Goal: Information Seeking & Learning: Check status

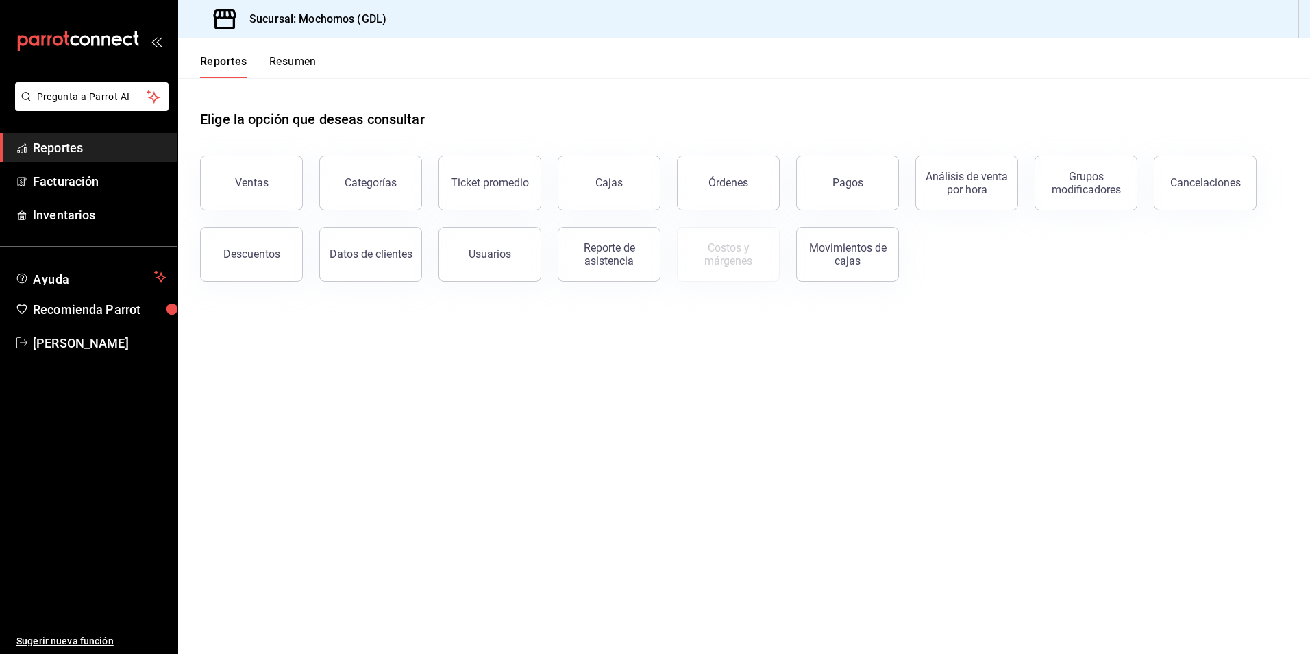
click at [1008, 481] on main "Elige la opción que deseas consultar Ventas Categorías Ticket promedio Cajas Ór…" at bounding box center [744, 366] width 1132 height 576
click at [264, 191] on button "Ventas" at bounding box center [251, 183] width 103 height 55
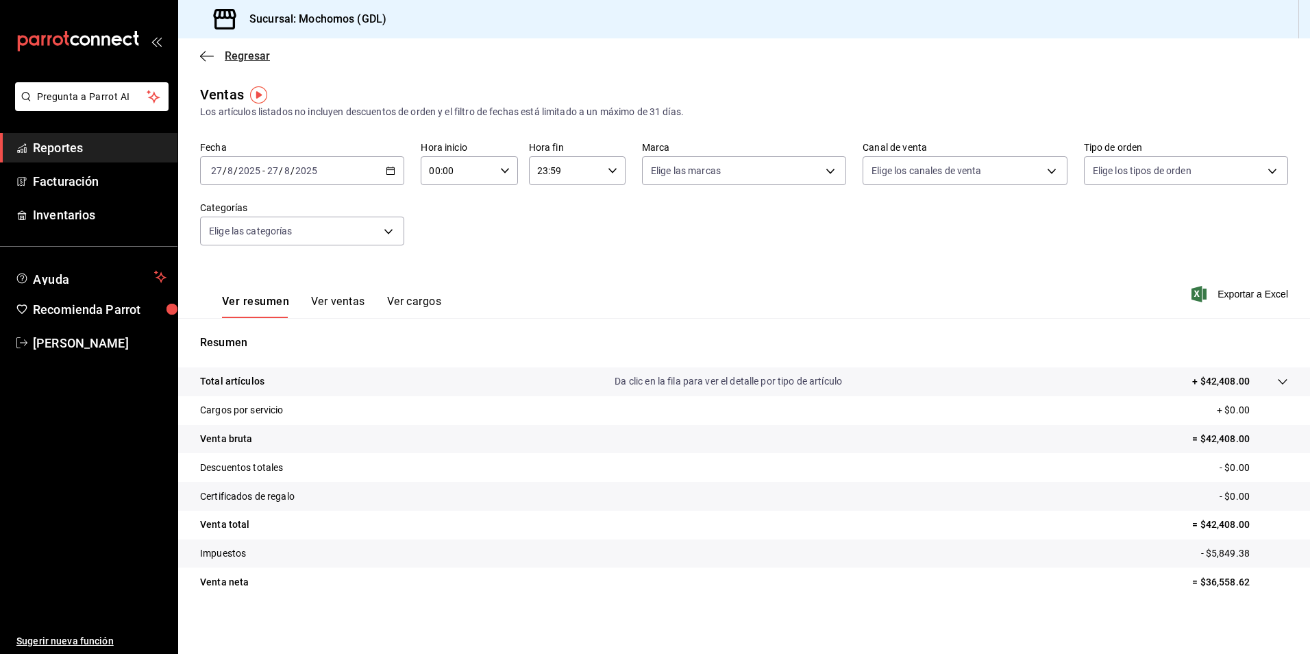
click at [238, 57] on span "Regresar" at bounding box center [247, 55] width 45 height 13
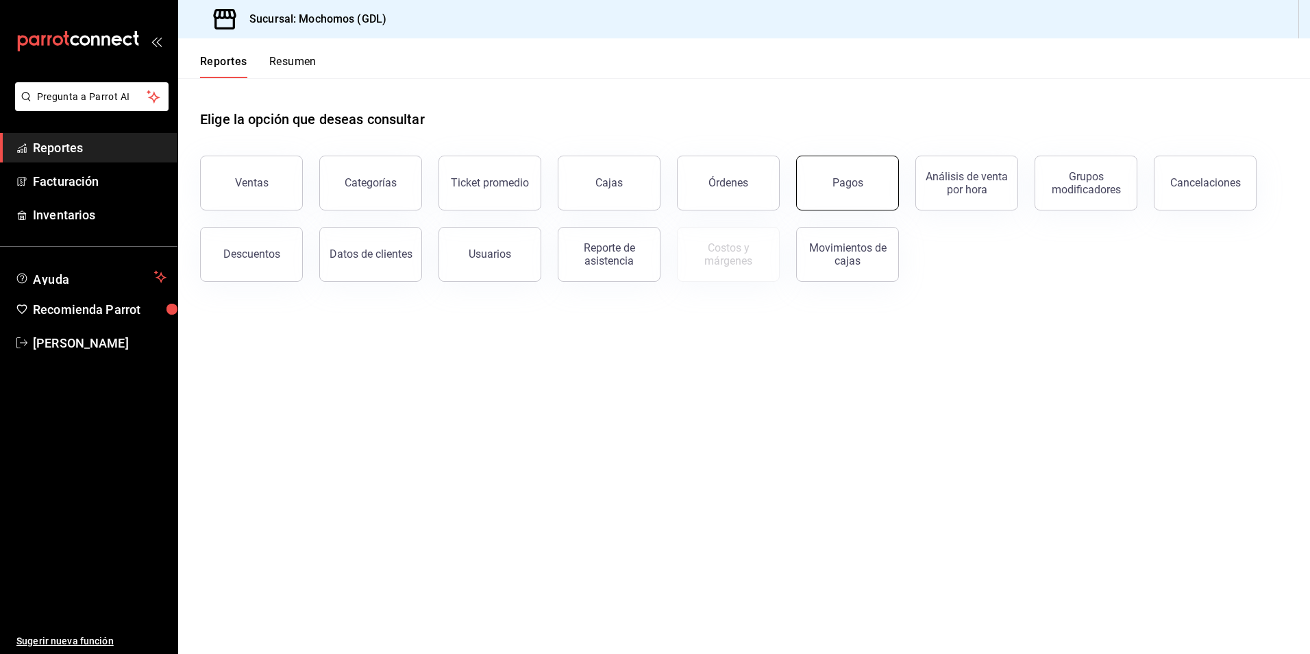
click at [851, 177] on div "Pagos" at bounding box center [848, 182] width 31 height 13
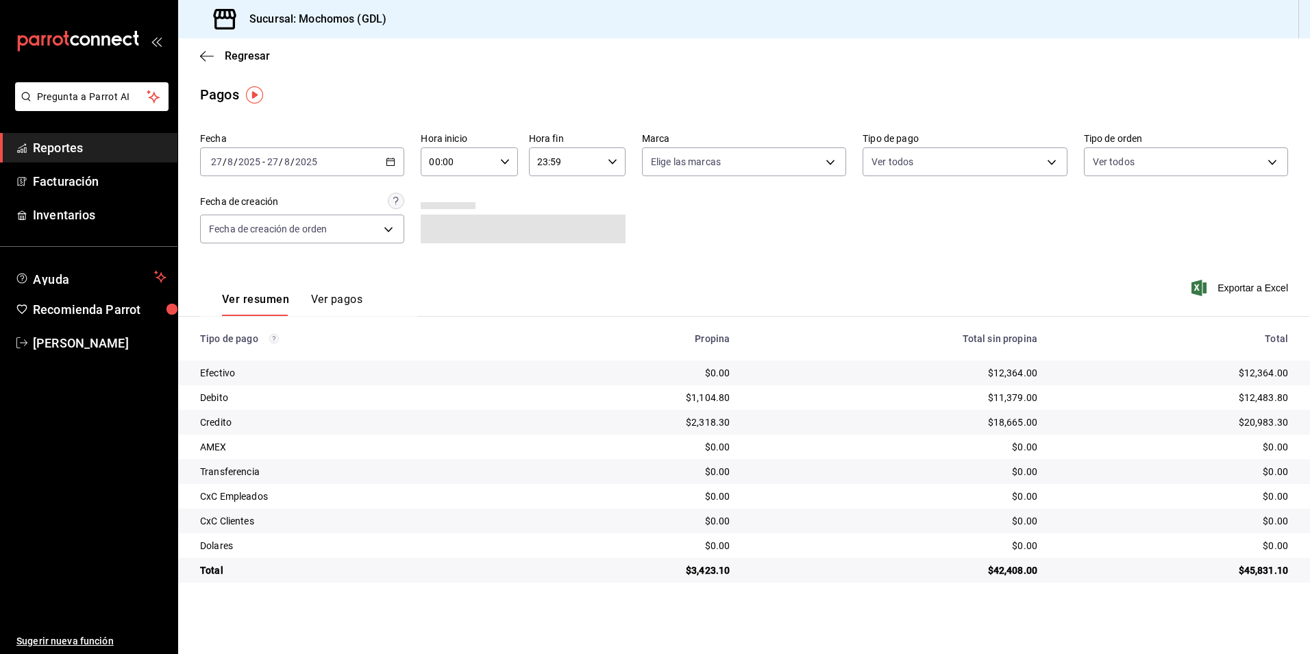
click at [390, 165] on \(Stroke\) "button" at bounding box center [390, 162] width 8 height 8
click at [260, 363] on span "Rango de fechas" at bounding box center [265, 357] width 106 height 14
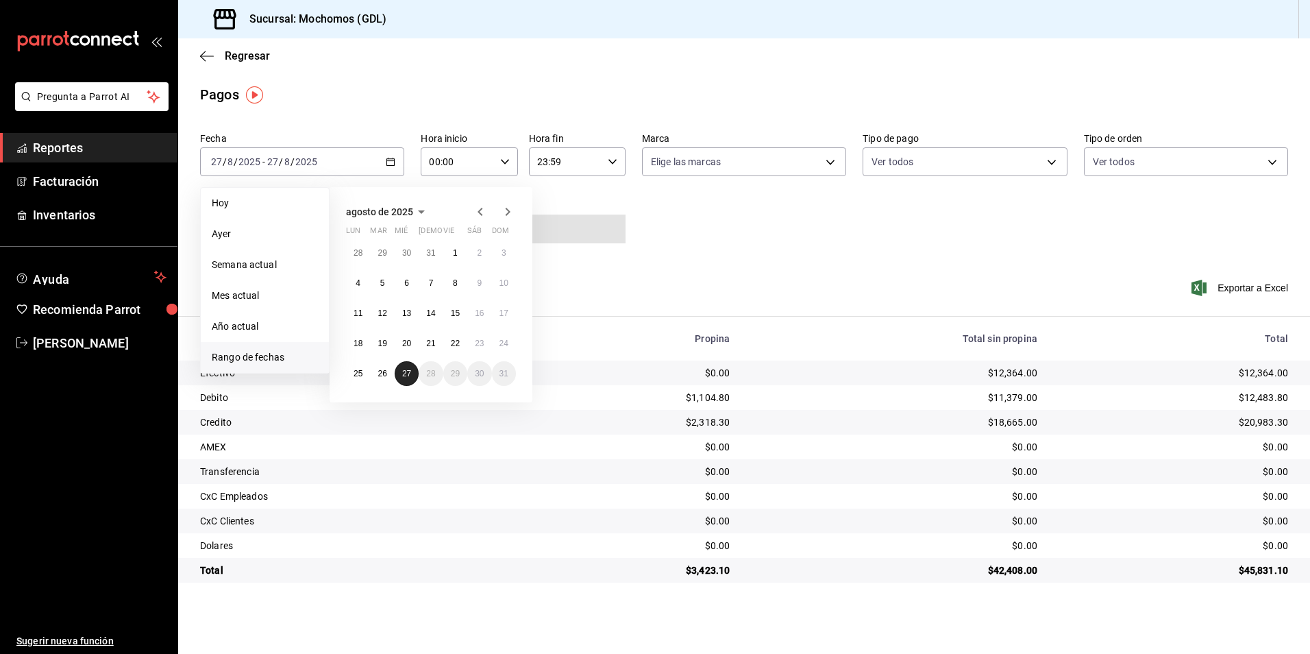
click at [408, 369] on abbr "27" at bounding box center [406, 374] width 9 height 10
click at [504, 153] on div "00:00 Hora inicio" at bounding box center [469, 161] width 97 height 29
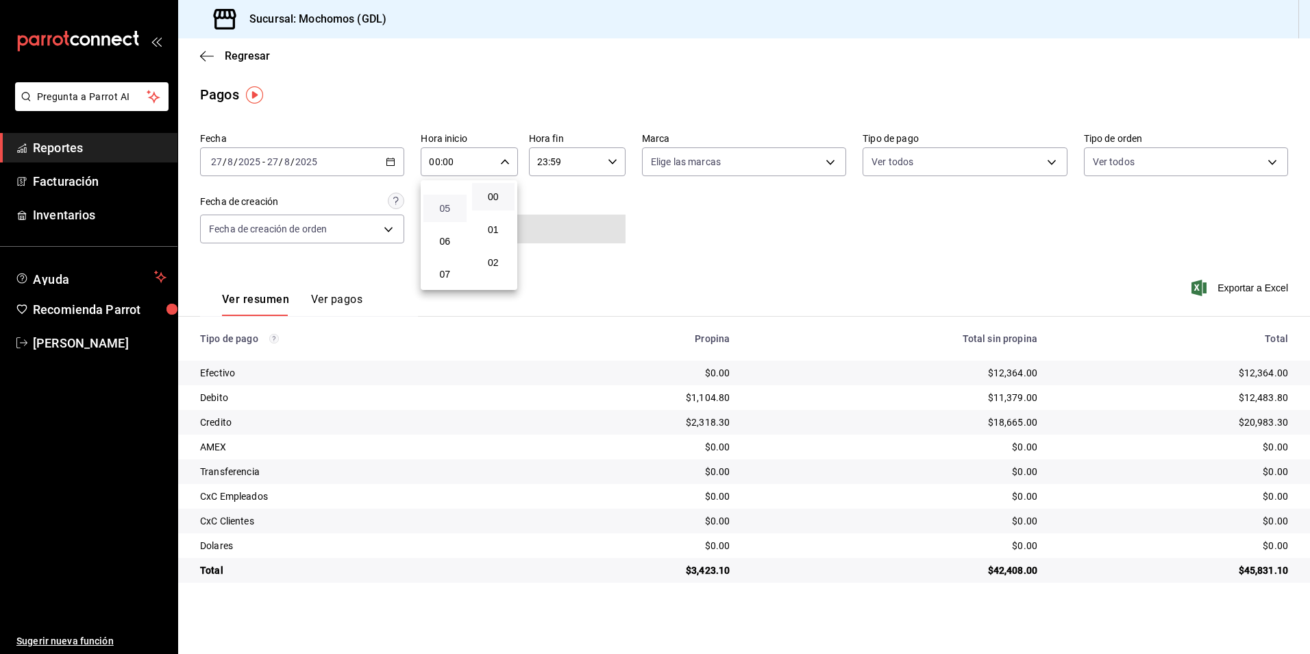
scroll to position [137, 0]
click at [450, 229] on span "05" at bounding box center [445, 224] width 27 height 11
type input "05:00"
click at [702, 164] on div at bounding box center [655, 327] width 1310 height 654
click at [702, 170] on body "Pregunta a Parrot AI Reportes Facturación Inventarios Ayuda Recomienda Parrot […" at bounding box center [655, 327] width 1310 height 654
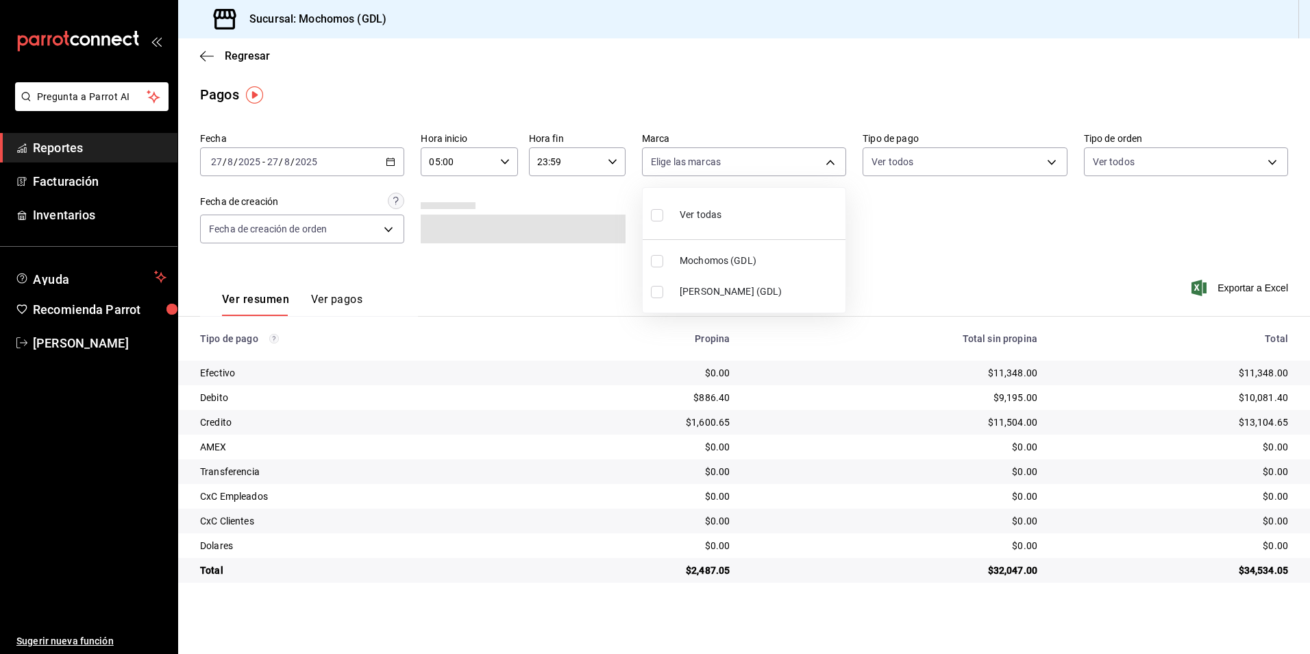
click at [693, 252] on li "Mochomos (GDL)" at bounding box center [744, 260] width 203 height 31
type input "36c25d4a-7cb0-456c-a434-e981d54830bc"
checkbox input "true"
click at [886, 169] on div at bounding box center [655, 327] width 1310 height 654
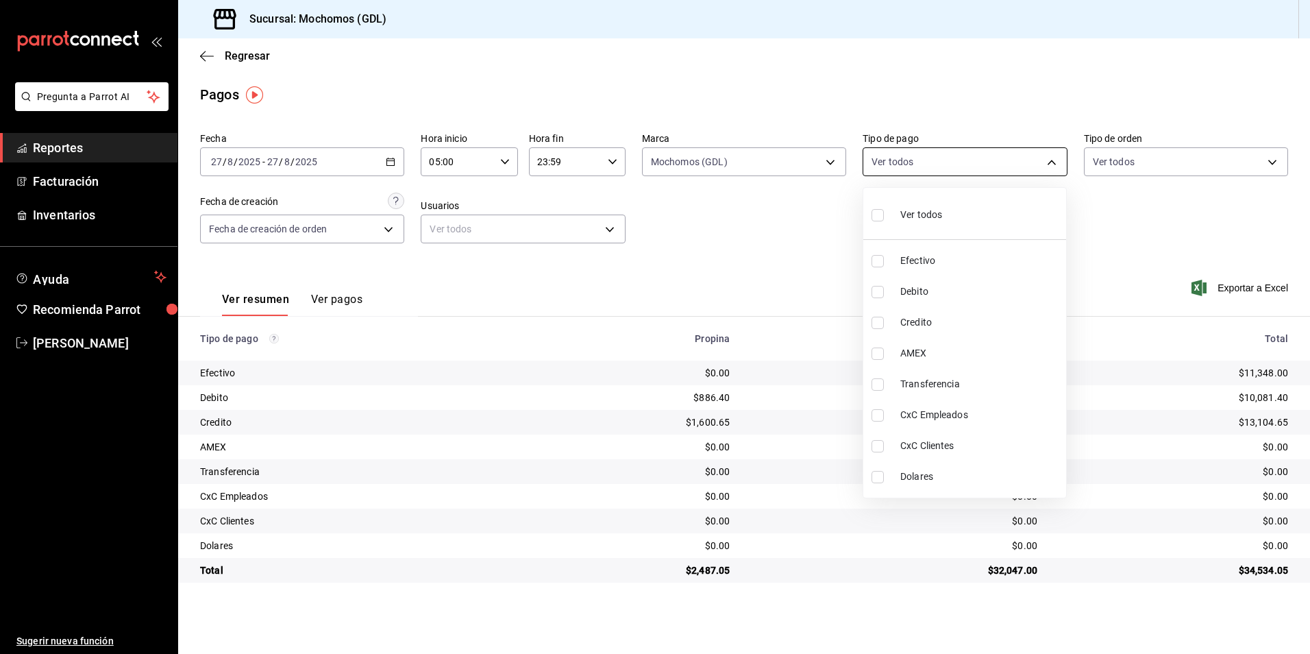
click at [883, 171] on body "Pregunta a Parrot AI Reportes Facturación Inventarios Ayuda Recomienda Parrot […" at bounding box center [655, 327] width 1310 height 654
click at [889, 223] on div "Ver todos" at bounding box center [907, 213] width 71 height 29
type input "43f15ab9-6aaf-467e-828e-46d2c45c5663,c4bdfb15-5497-4aae-ad2b-38852a02f4e8,2255b…"
checkbox input "true"
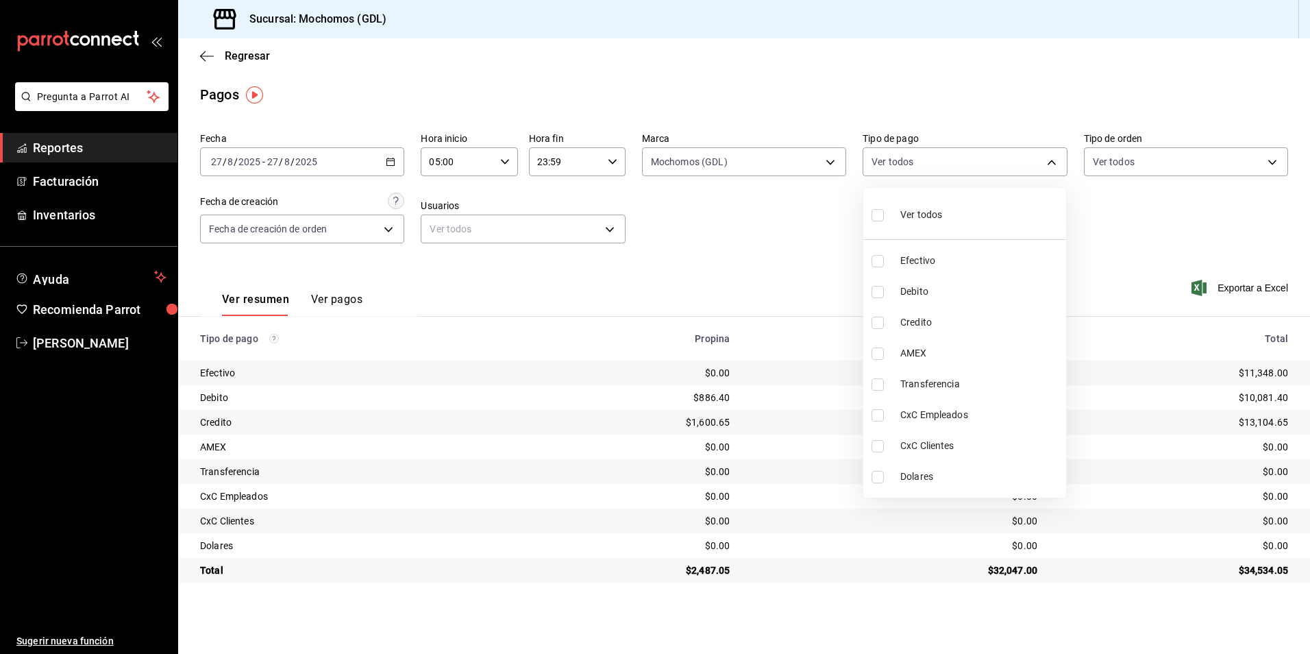
checkbox input "true"
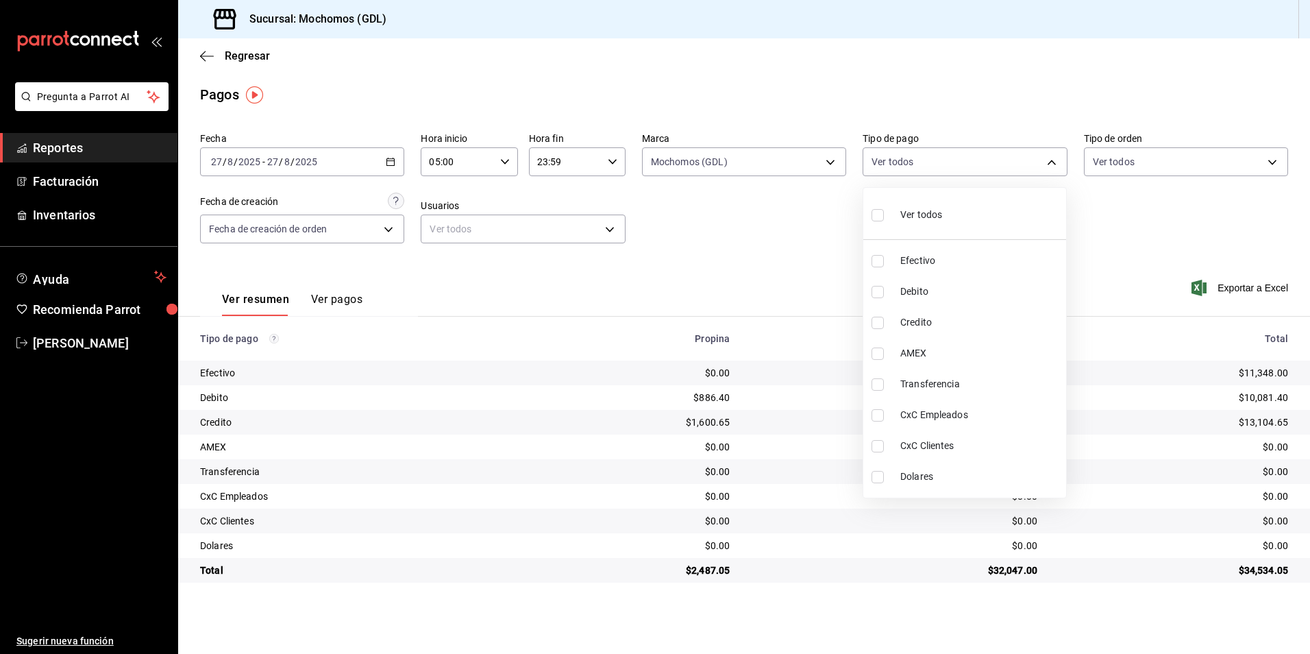
checkbox input "true"
click at [1136, 164] on div at bounding box center [655, 327] width 1310 height 654
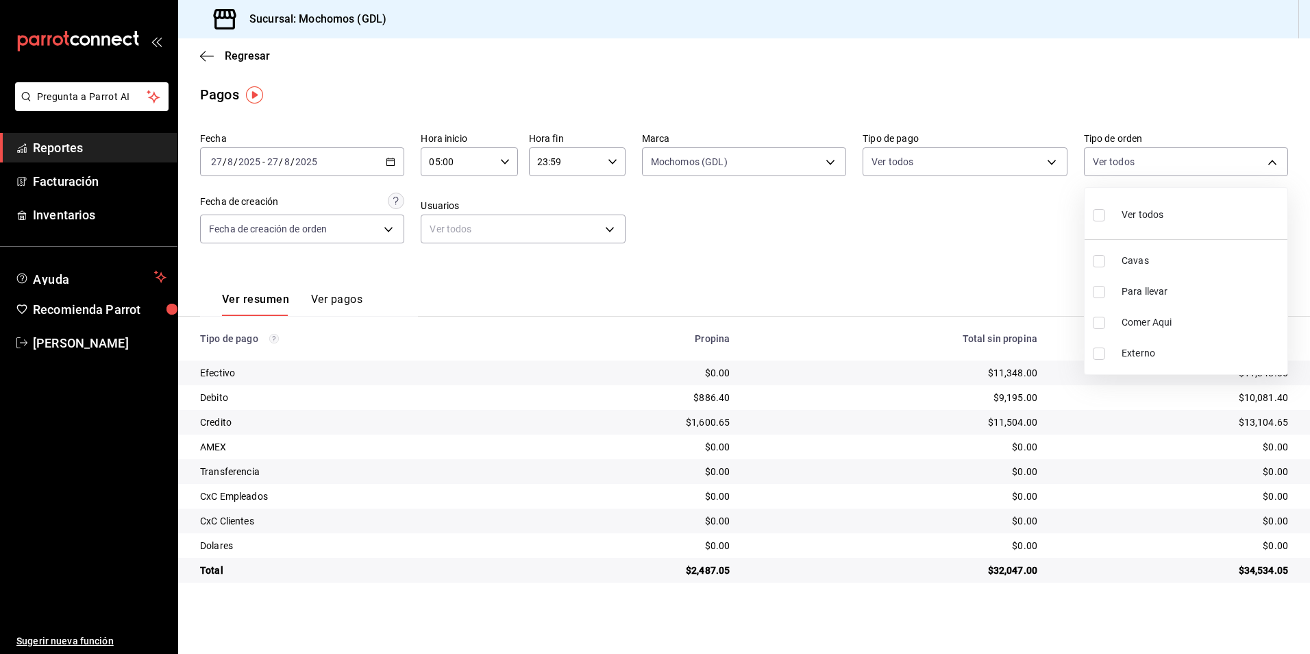
click at [1135, 164] on body "Pregunta a Parrot AI Reportes Facturación Inventarios Ayuda Recomienda Parrot […" at bounding box center [655, 327] width 1310 height 654
click at [1109, 221] on label at bounding box center [1102, 215] width 18 height 20
click at [1105, 221] on input "checkbox" at bounding box center [1099, 215] width 12 height 12
checkbox input "false"
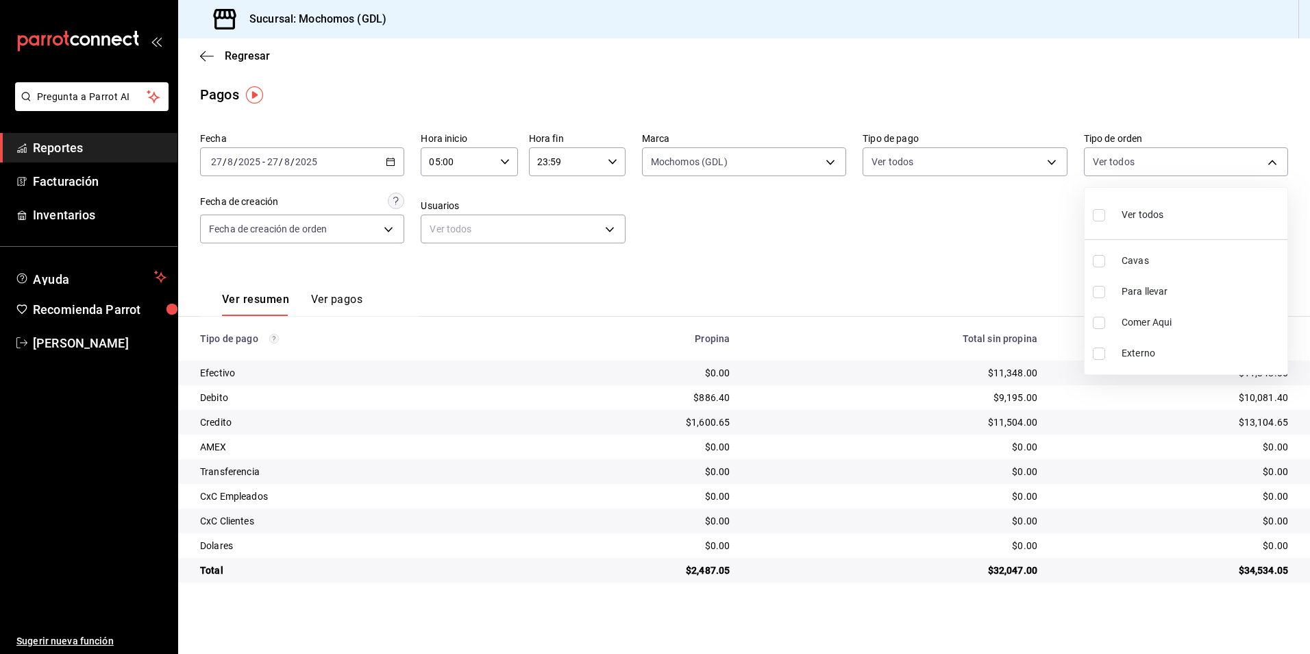
checkbox input "false"
click at [1104, 209] on input "checkbox" at bounding box center [1099, 215] width 12 height 12
checkbox input "true"
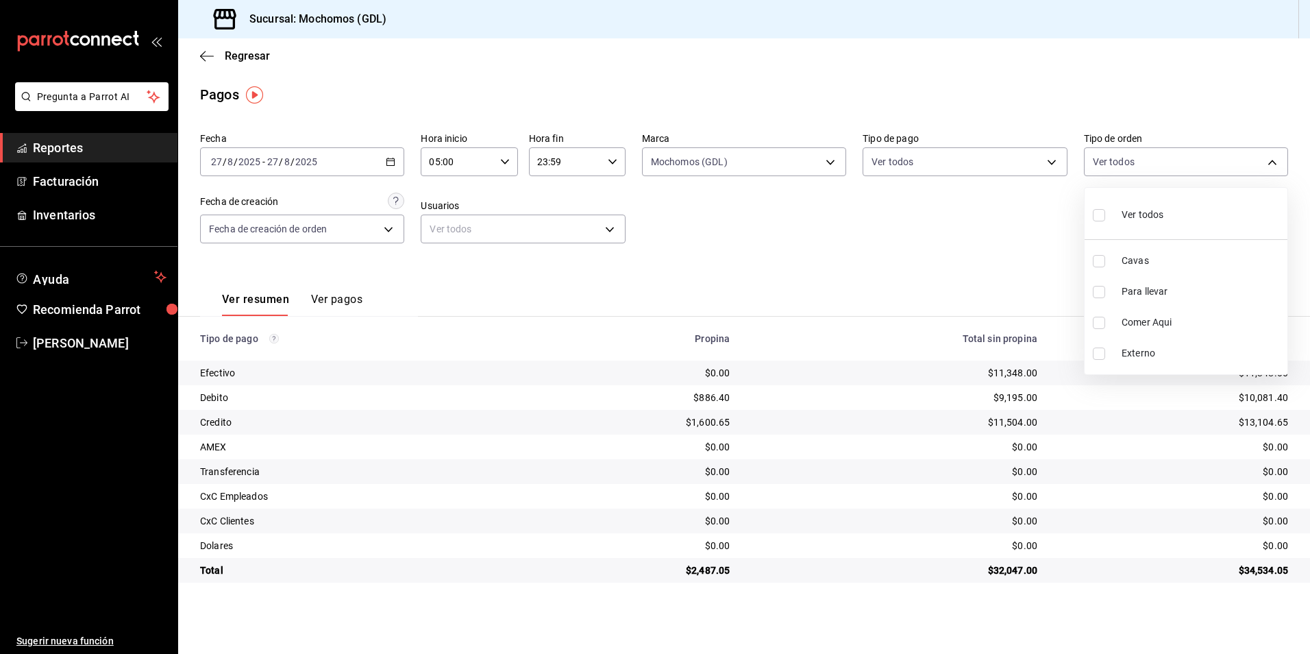
type input "c3d0baef-30c0-4718-9d76-caab43e27316,13c4cc4a-99d2-42c0-ba96-c3de8c08c13d,7b791…"
checkbox input "true"
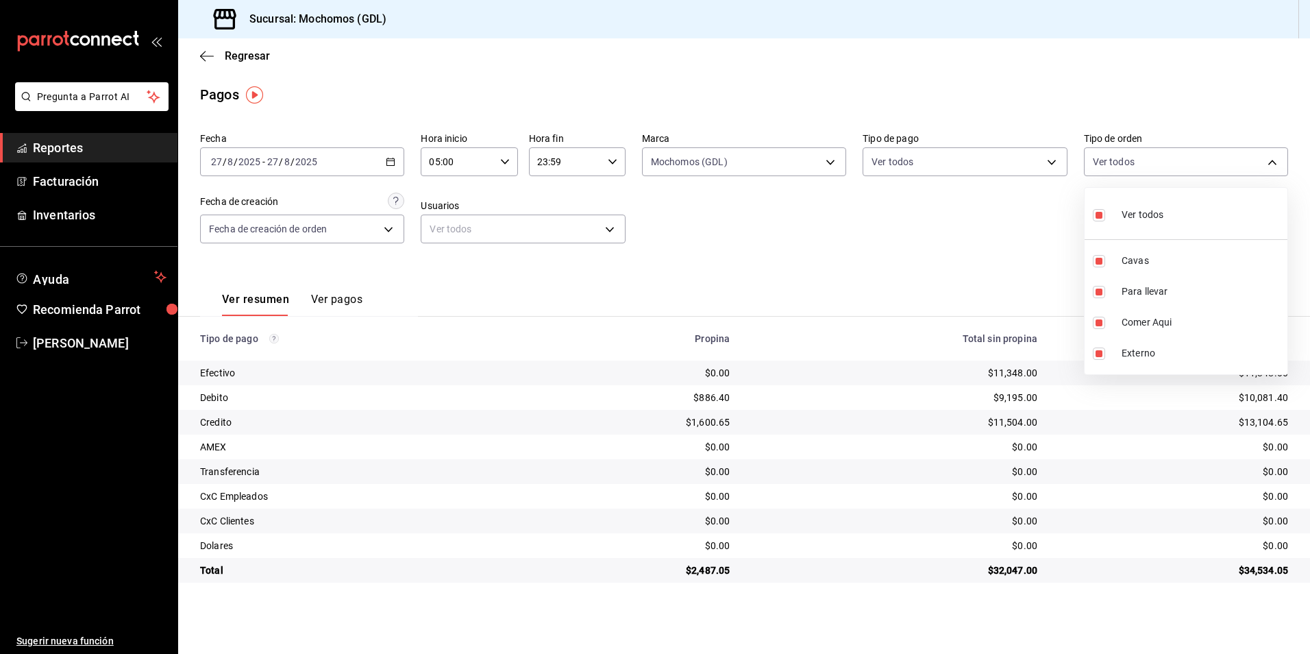
click at [266, 231] on div at bounding box center [655, 327] width 1310 height 654
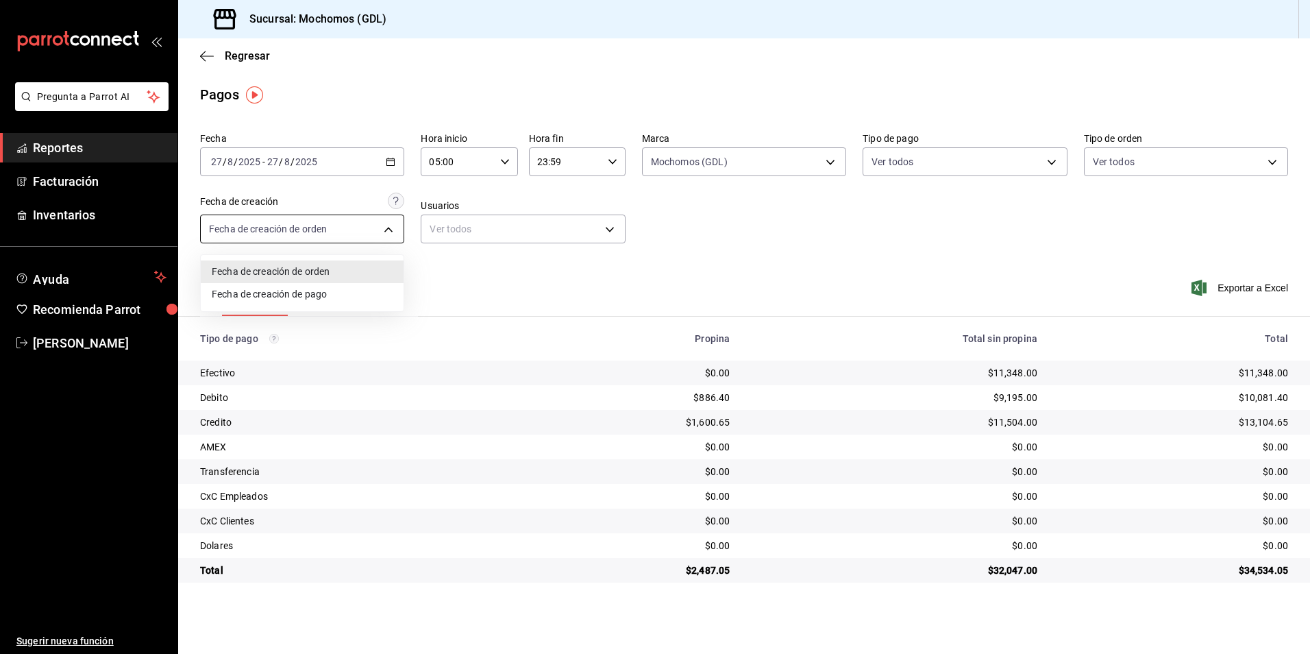
click at [265, 238] on body "Pregunta a Parrot AI Reportes Facturación Inventarios Ayuda Recomienda Parrot […" at bounding box center [655, 327] width 1310 height 654
click at [558, 288] on div at bounding box center [655, 327] width 1310 height 654
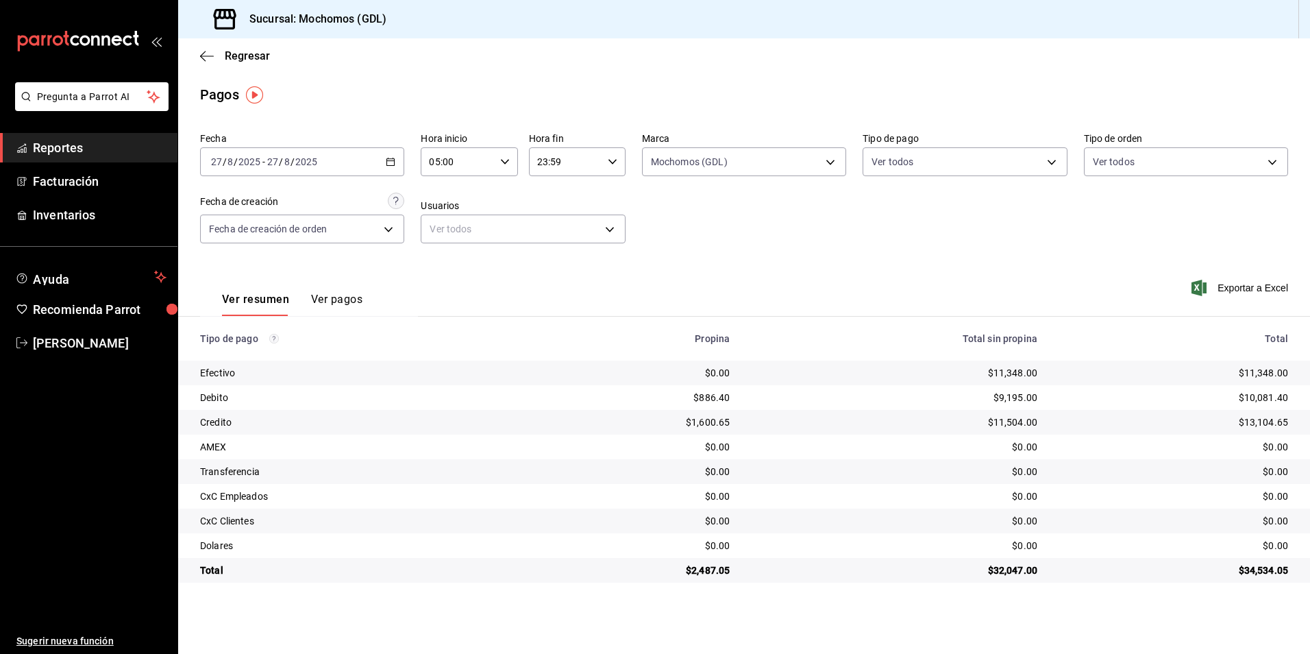
click at [794, 221] on div "Fecha [DATE] [DATE] - [DATE] [DATE] Hora inicio 05:00 Hora inicio Hora fin 23:5…" at bounding box center [744, 193] width 1088 height 133
click at [1040, 169] on body "Pregunta a Parrot AI Reportes Facturación Inventarios Ayuda Recomienda Parrot […" at bounding box center [655, 327] width 1310 height 654
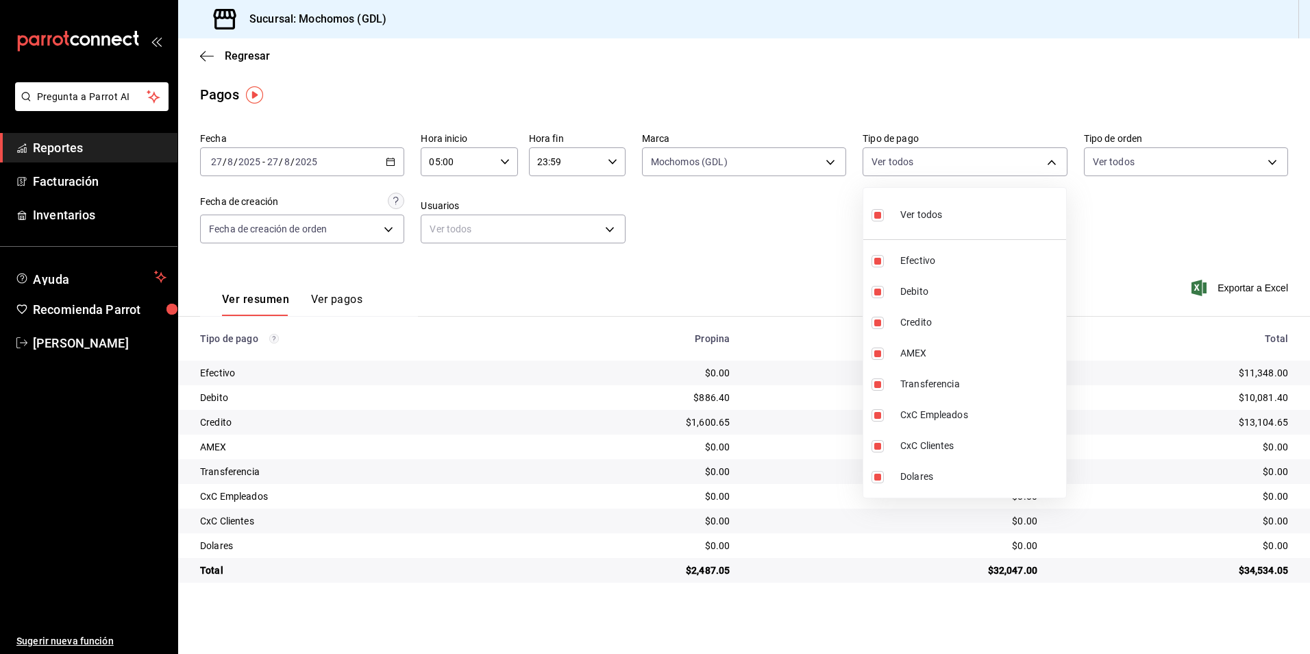
click at [1128, 188] on div at bounding box center [655, 327] width 1310 height 654
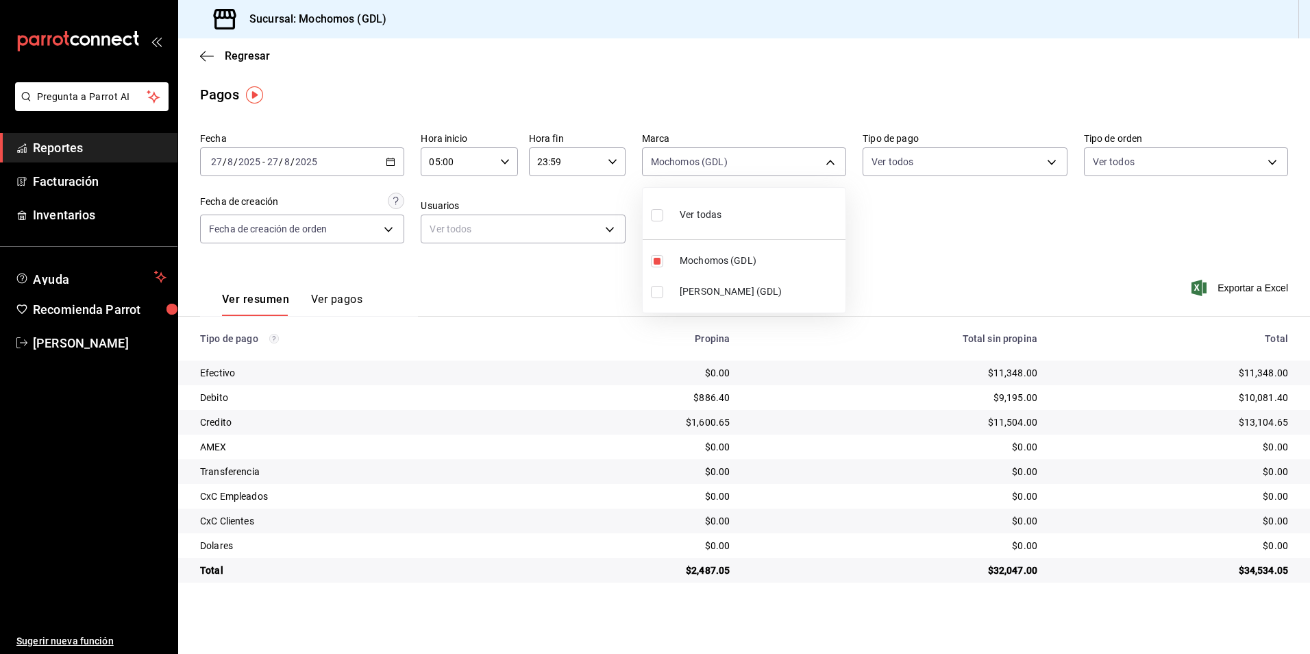
drag, startPoint x: 720, startPoint y: 165, endPoint x: 720, endPoint y: 236, distance: 70.6
click at [720, 169] on body "Pregunta a Parrot AI Reportes Facturación Inventarios Ayuda Recomienda Parrot […" at bounding box center [655, 327] width 1310 height 654
click at [733, 273] on li "Mochomos (GDL)" at bounding box center [744, 260] width 203 height 31
checkbox input "false"
click at [726, 261] on span "Mochomos (GDL)" at bounding box center [760, 261] width 160 height 14
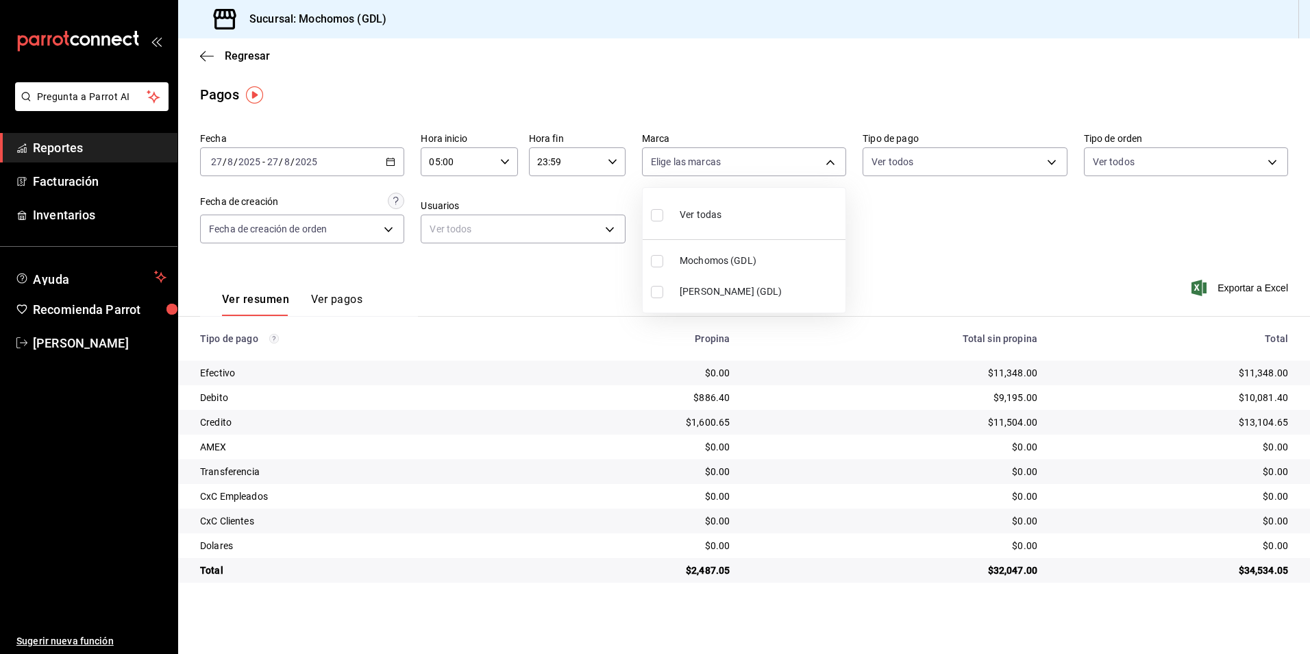
type input "36c25d4a-7cb0-456c-a434-e981d54830bc"
checkbox input "true"
click at [1072, 242] on div at bounding box center [655, 327] width 1310 height 654
click at [808, 160] on body "Pregunta a Parrot AI Reportes Facturación Inventarios Ayuda Recomienda Parrot […" at bounding box center [655, 327] width 1310 height 654
click at [756, 267] on span "Mochomos (GDL)" at bounding box center [760, 261] width 160 height 14
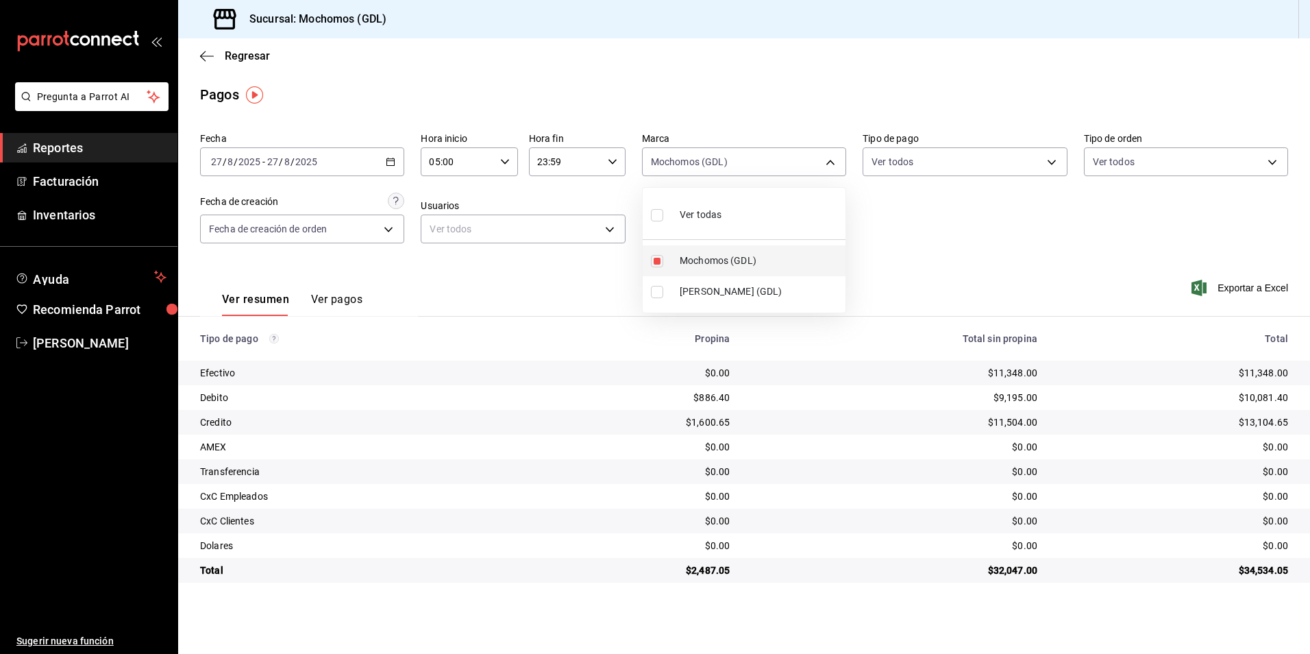
checkbox input "false"
click at [756, 267] on span "Mochomos (GDL)" at bounding box center [760, 261] width 160 height 14
type input "36c25d4a-7cb0-456c-a434-e981d54830bc"
checkbox input "true"
click at [874, 175] on div at bounding box center [655, 327] width 1310 height 654
